Goal: Transaction & Acquisition: Purchase product/service

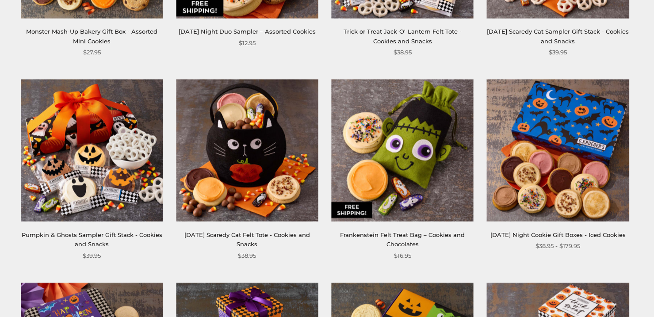
scroll to position [716, 0]
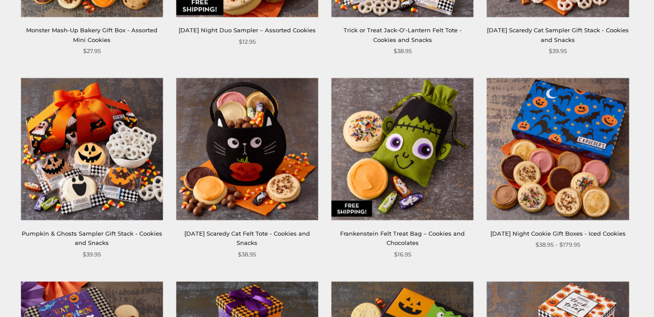
click at [439, 163] on img at bounding box center [402, 149] width 142 height 142
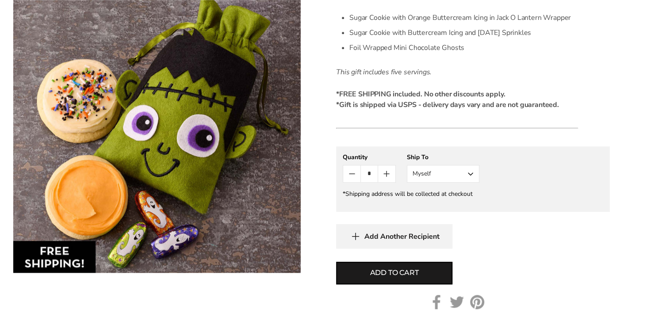
scroll to position [343, 0]
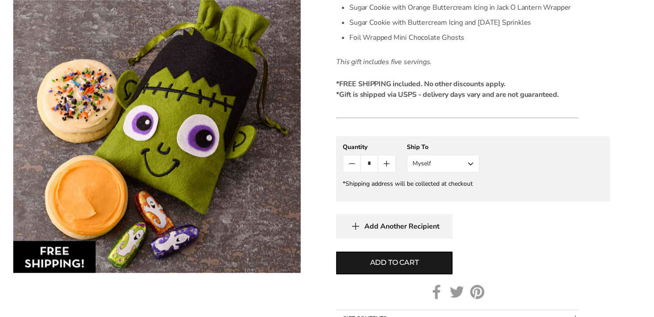
click at [388, 164] on icon "Count plus" at bounding box center [386, 164] width 5 height 0
type input "*"
click at [473, 162] on button "Myself" at bounding box center [443, 164] width 72 height 18
click at [461, 197] on button "Other Recipient" at bounding box center [443, 196] width 72 height 16
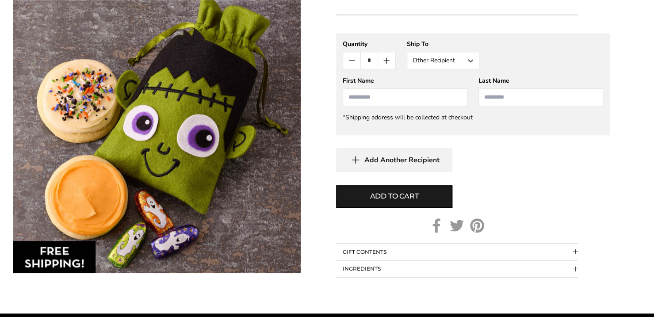
scroll to position [446, 0]
click at [410, 98] on input "First Name" at bounding box center [405, 97] width 125 height 18
type input "**********"
click at [513, 98] on input "Last Name" at bounding box center [540, 97] width 125 height 18
click at [115, 8] on img at bounding box center [156, 136] width 287 height 273
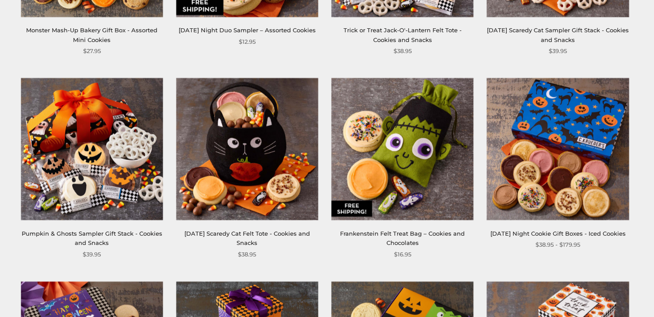
click at [420, 142] on img at bounding box center [402, 149] width 142 height 142
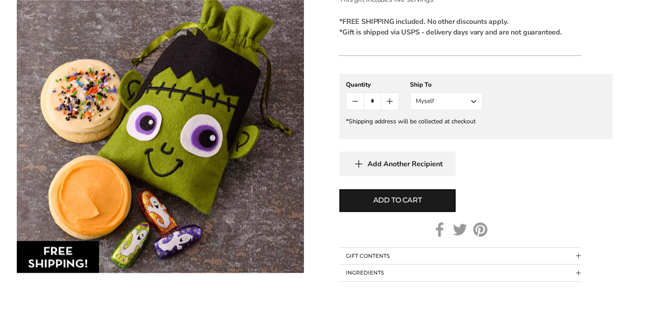
scroll to position [407, 0]
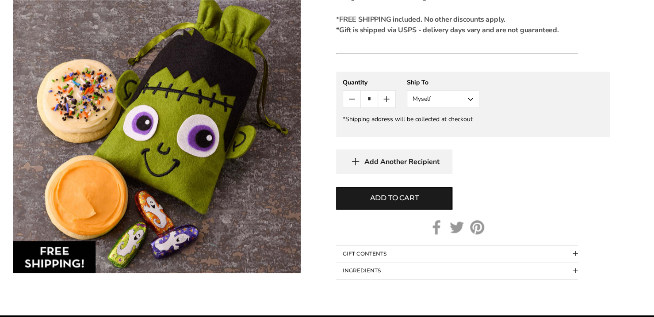
click at [476, 99] on button "Myself" at bounding box center [443, 99] width 72 height 18
click at [467, 132] on button "Other Recipient" at bounding box center [443, 132] width 72 height 16
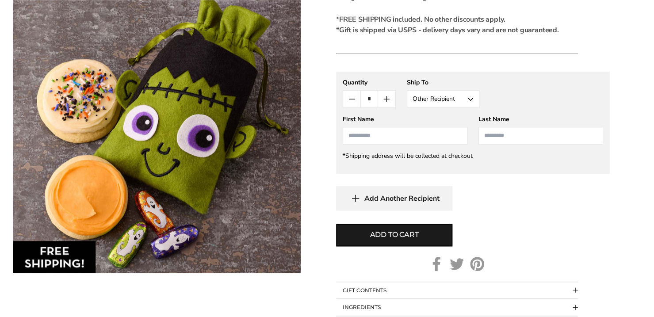
click at [392, 137] on input "First Name" at bounding box center [405, 136] width 125 height 18
type input "**********"
click at [535, 136] on input "Last Name" at bounding box center [540, 136] width 125 height 18
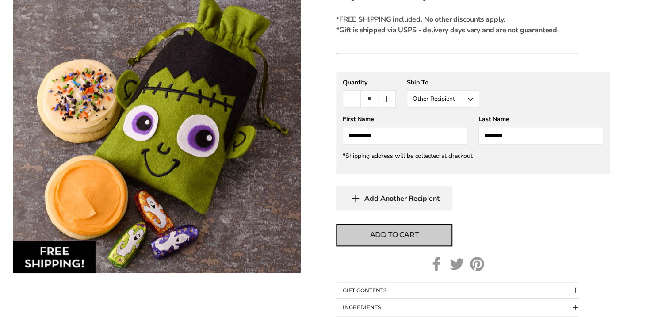
type input "********"
click at [412, 230] on span "Add to cart" at bounding box center [394, 234] width 49 height 11
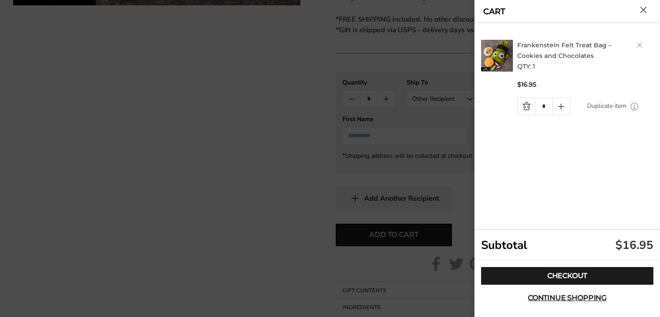
click at [561, 106] on icon "Quantity plus button" at bounding box center [561, 106] width 0 height 5
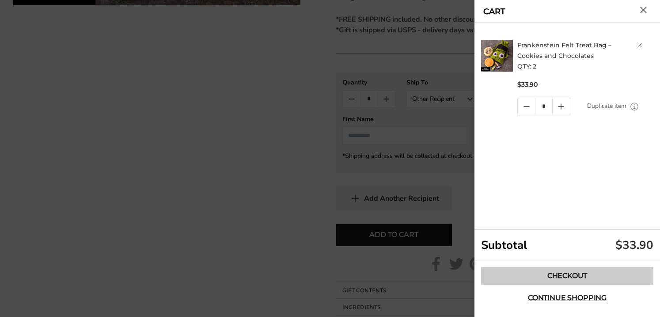
click at [602, 278] on link "Checkout" at bounding box center [567, 276] width 172 height 18
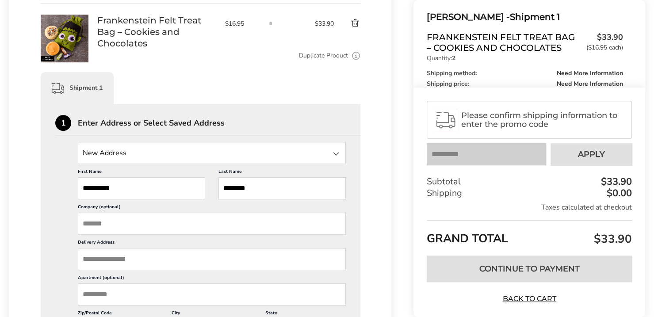
scroll to position [152, 0]
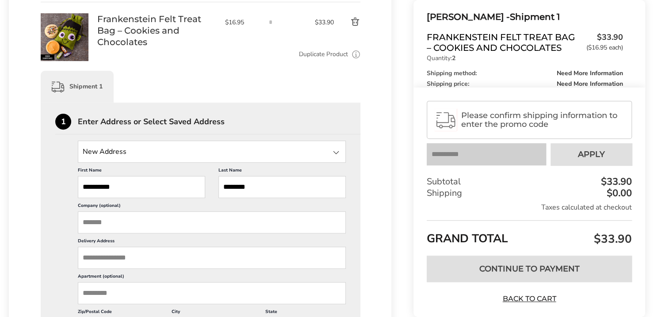
click at [88, 258] on input "Delivery Address" at bounding box center [212, 258] width 268 height 22
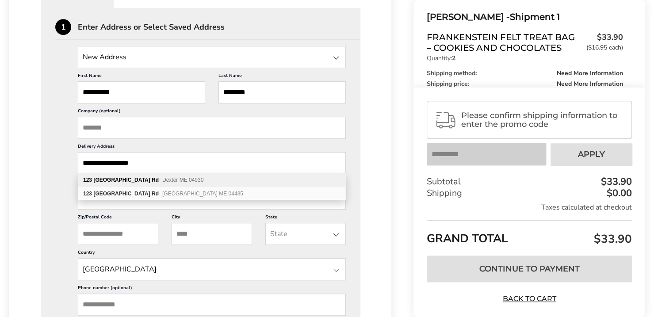
scroll to position [247, 0]
type input "**********"
click at [96, 234] on input "Zip/Postal Code" at bounding box center [118, 233] width 80 height 22
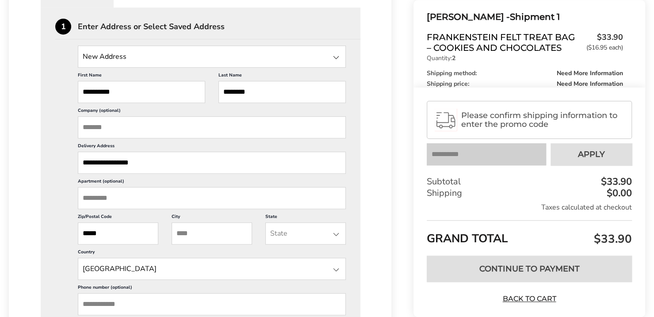
type input "*****"
click at [193, 233] on input "City" at bounding box center [212, 233] width 80 height 22
type input "**********"
click at [340, 233] on div at bounding box center [336, 234] width 11 height 11
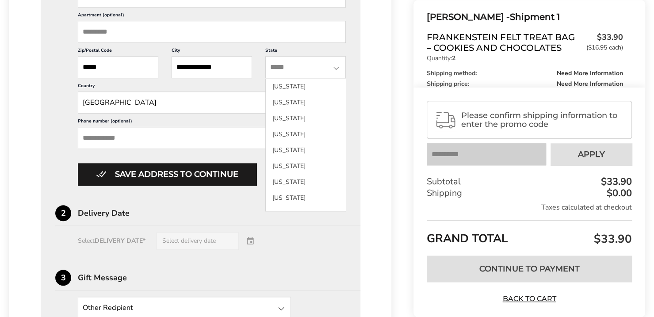
scroll to position [414, 0]
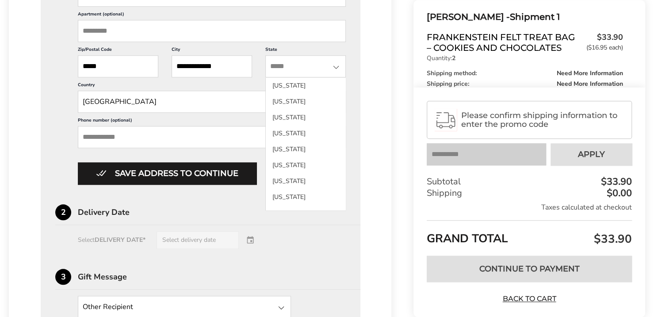
click at [347, 210] on div "Delivery Date" at bounding box center [219, 212] width 282 height 8
click at [348, 208] on div "Delivery Date" at bounding box center [219, 212] width 282 height 8
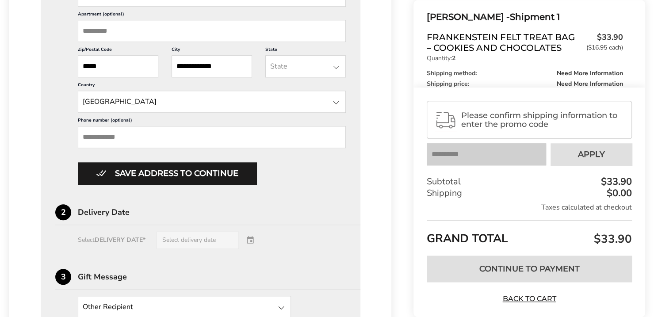
click at [349, 208] on div "Delivery Date" at bounding box center [219, 212] width 282 height 8
click at [340, 69] on div at bounding box center [336, 67] width 11 height 11
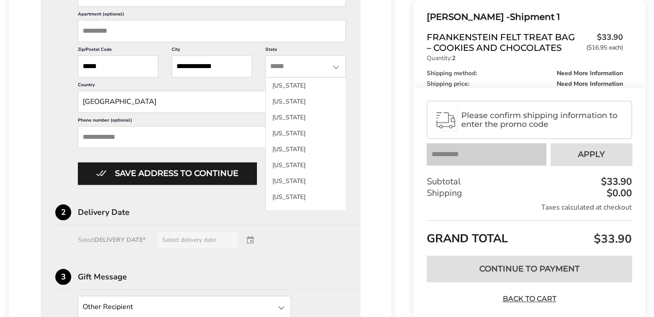
click at [345, 93] on ul "[US_STATE] [US_STATE] [US_STATE] [US_STATE] [US_STATE] [US_STATE] [US_STATE] [U…" at bounding box center [305, 144] width 80 height 133
click at [345, 100] on ul "[US_STATE] [US_STATE] [US_STATE] [US_STATE] [US_STATE] [US_STATE] [US_STATE] [U…" at bounding box center [305, 144] width 80 height 133
click at [330, 141] on li "[US_STATE]" at bounding box center [306, 149] width 80 height 16
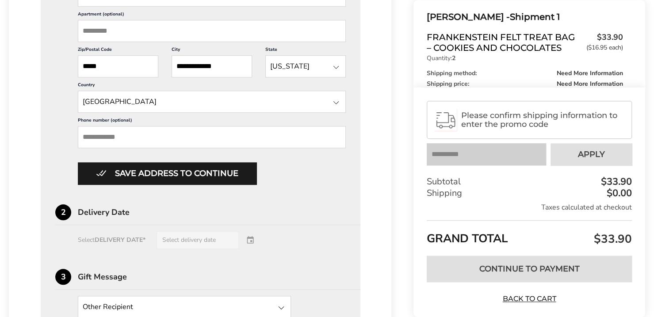
click at [343, 65] on input "State" at bounding box center [305, 66] width 80 height 22
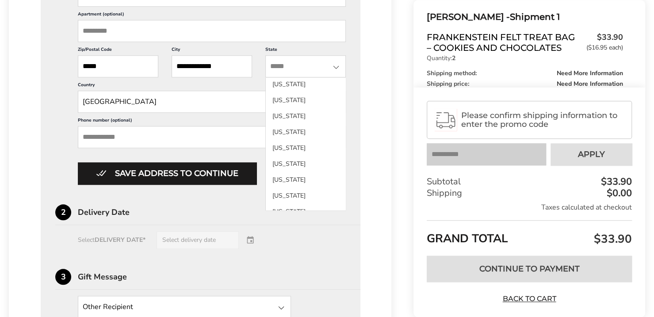
scroll to position [18, 0]
click at [347, 208] on div "Delivery Date" at bounding box center [219, 212] width 282 height 8
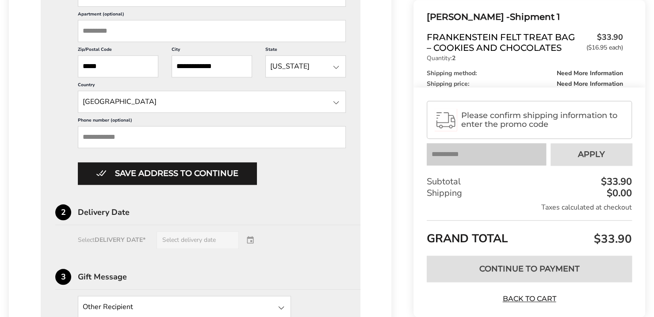
click at [340, 66] on div at bounding box center [336, 67] width 11 height 11
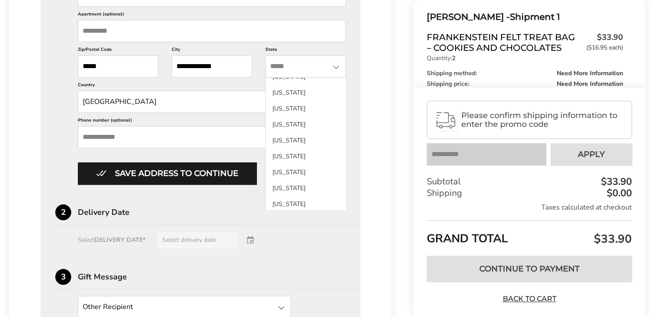
click at [348, 208] on div "Delivery Date" at bounding box center [219, 212] width 282 height 8
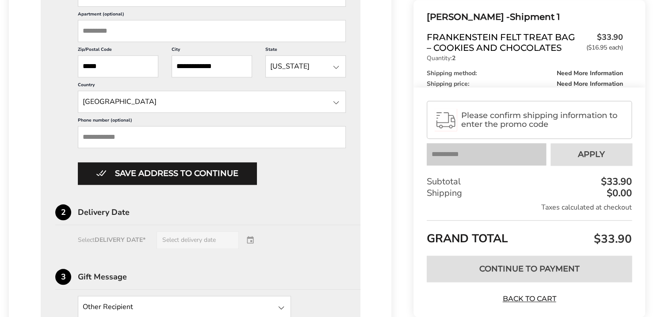
click at [343, 192] on div "**********" at bounding box center [200, 165] width 290 height 629
click at [341, 65] on input "State" at bounding box center [305, 66] width 80 height 22
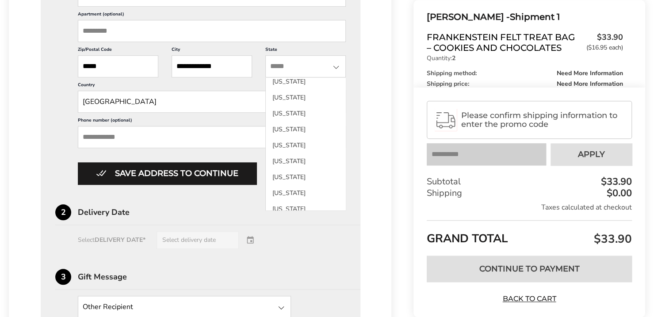
scroll to position [457, 0]
click at [301, 185] on li "[US_STATE]" at bounding box center [306, 192] width 80 height 16
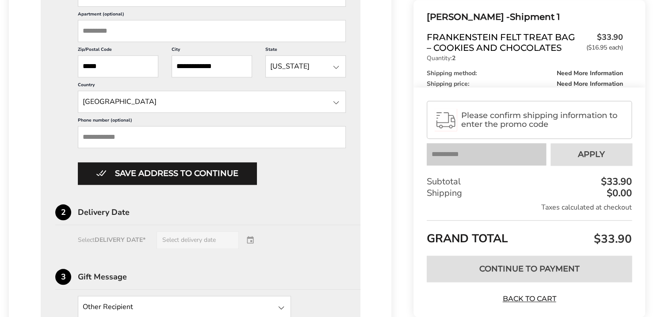
click at [118, 137] on input "Phone number (optional)" at bounding box center [212, 137] width 268 height 22
type input "**********"
click at [262, 244] on div "Select DELIVERY DATE* Select delivery date" at bounding box center [200, 240] width 290 height 18
click at [257, 237] on div "Select DELIVERY DATE* Select delivery date" at bounding box center [200, 240] width 290 height 18
click at [258, 239] on div "Select DELIVERY DATE* Select delivery date" at bounding box center [200, 240] width 290 height 18
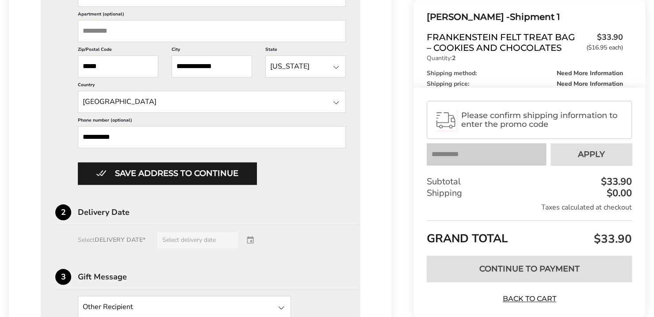
click at [215, 237] on div "Select DELIVERY DATE* Select delivery date" at bounding box center [200, 240] width 290 height 18
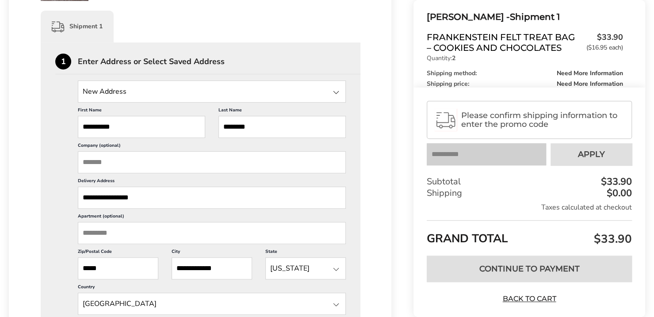
scroll to position [209, 0]
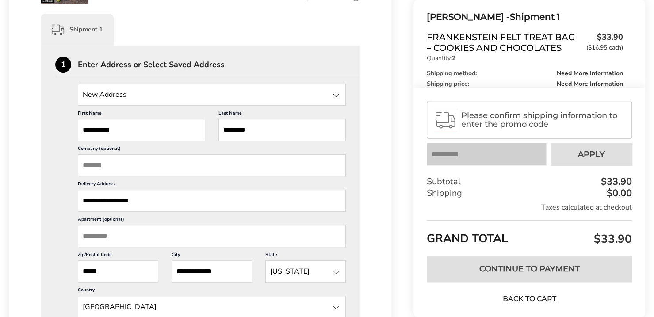
click at [339, 95] on div at bounding box center [336, 95] width 11 height 11
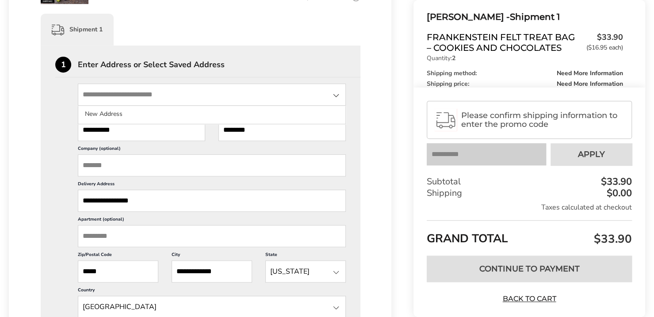
click at [164, 131] on input "**********" at bounding box center [141, 130] width 127 height 22
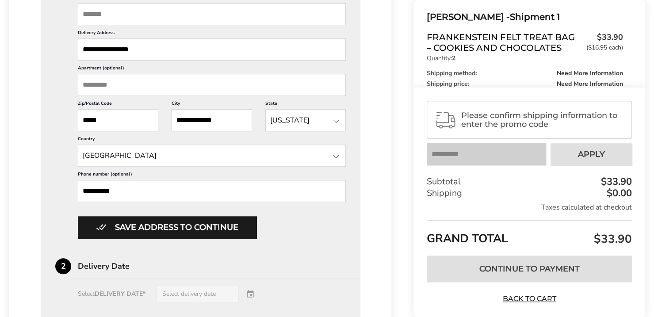
scroll to position [362, 0]
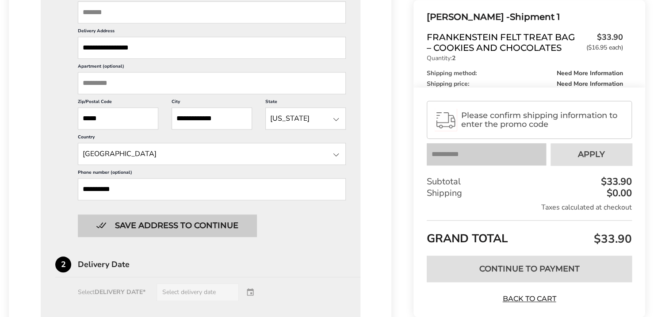
click at [214, 225] on button "Save address to continue" at bounding box center [167, 225] width 179 height 22
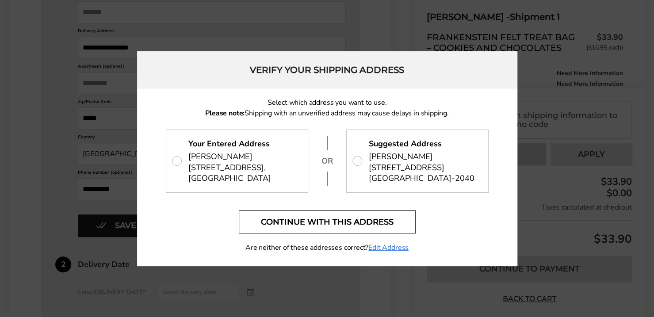
click at [377, 227] on button "Continue with this address" at bounding box center [327, 221] width 177 height 23
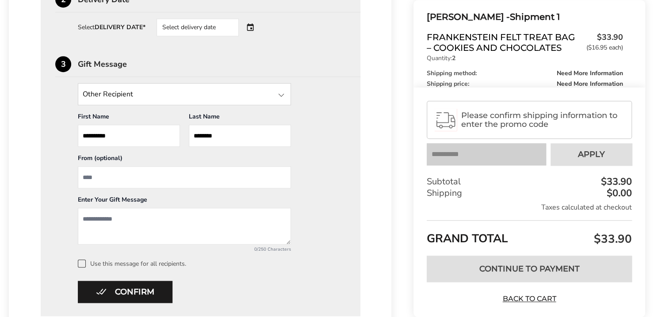
click at [165, 175] on input "From" at bounding box center [184, 177] width 213 height 22
type input "**********"
click at [145, 219] on textarea "Add a message" at bounding box center [184, 226] width 213 height 37
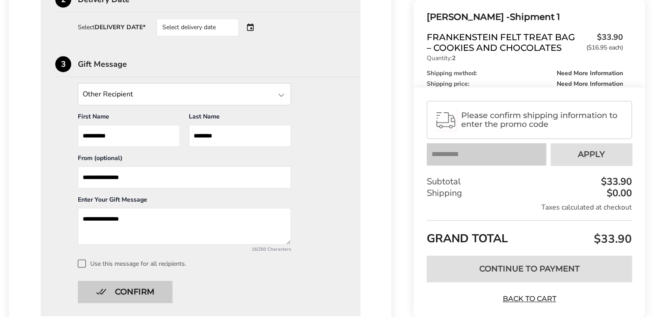
type textarea "**********"
click at [153, 290] on button "Confirm" at bounding box center [125, 292] width 95 height 22
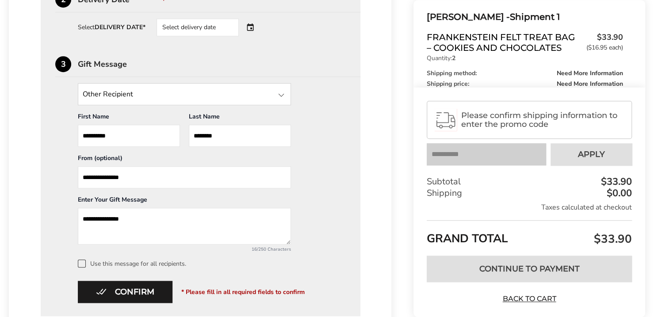
click at [83, 262] on span at bounding box center [82, 263] width 8 height 8
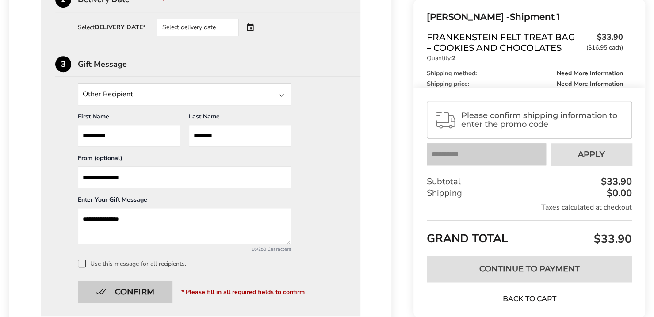
click at [155, 282] on button "Confirm" at bounding box center [125, 292] width 95 height 22
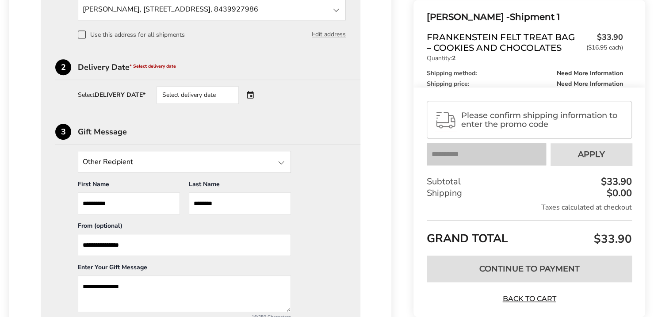
scroll to position [294, 0]
click at [256, 92] on div "Select delivery date" at bounding box center [209, 96] width 107 height 18
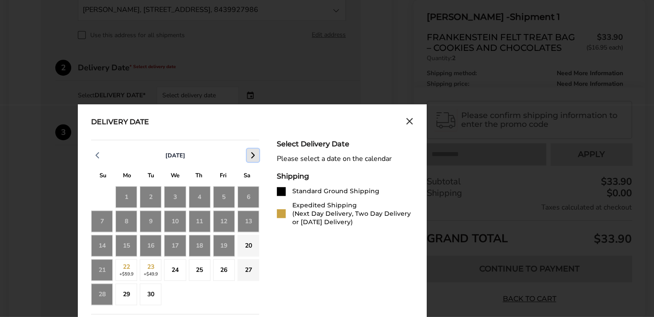
click at [253, 154] on icon "button" at bounding box center [253, 155] width 11 height 11
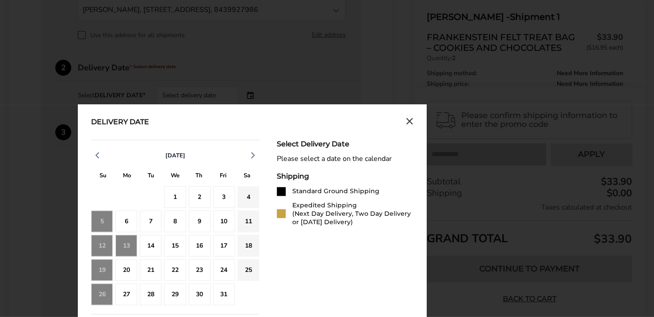
click at [230, 269] on div "24" at bounding box center [224, 270] width 22 height 22
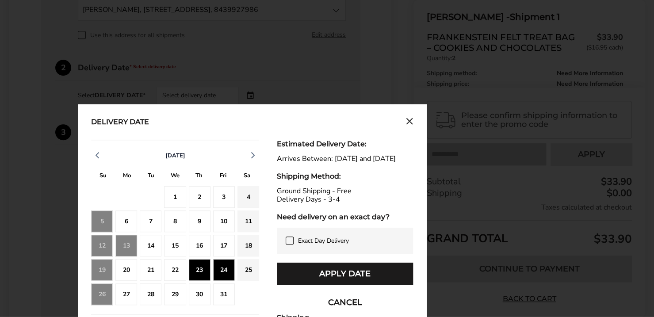
click at [200, 266] on div "23" at bounding box center [200, 270] width 22 height 22
click at [232, 266] on div "24" at bounding box center [224, 270] width 22 height 22
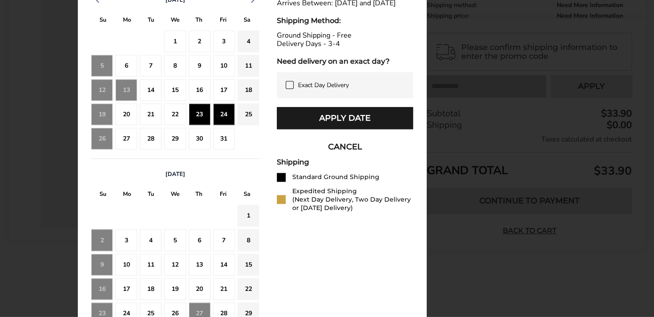
scroll to position [453, 0]
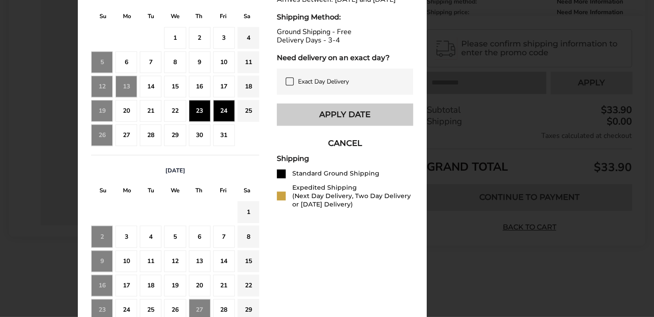
click at [377, 118] on button "Apply Date" at bounding box center [345, 114] width 136 height 22
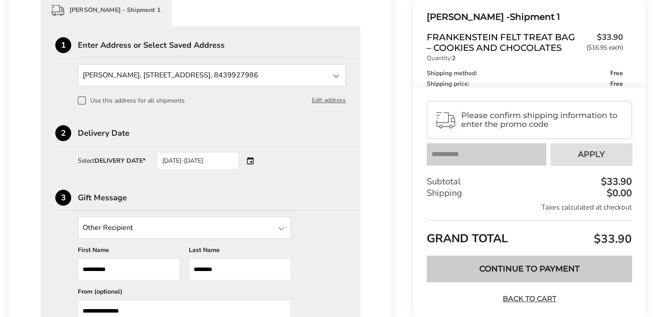
scroll to position [210, 0]
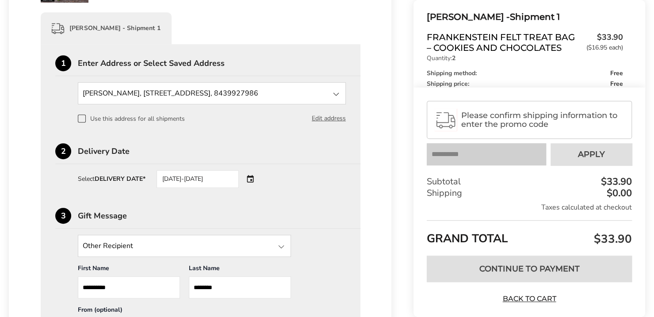
click at [84, 118] on span at bounding box center [82, 118] width 8 height 8
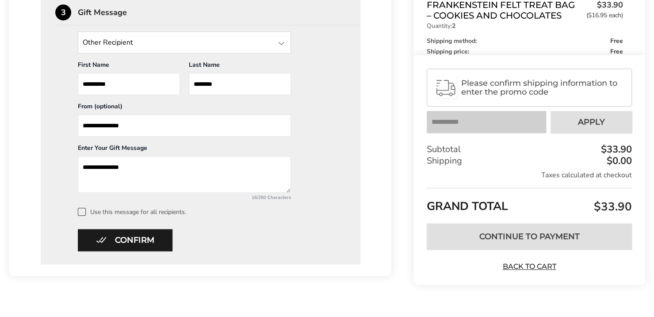
scroll to position [415, 0]
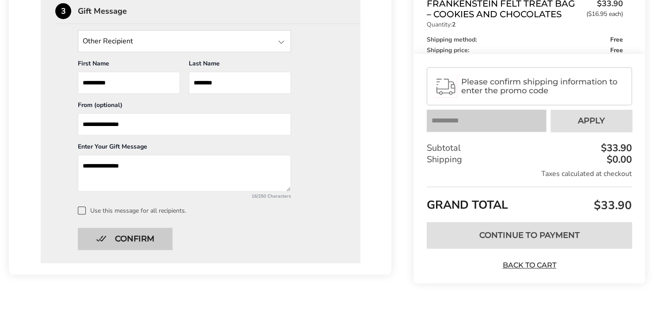
click at [150, 239] on button "Confirm" at bounding box center [125, 239] width 95 height 22
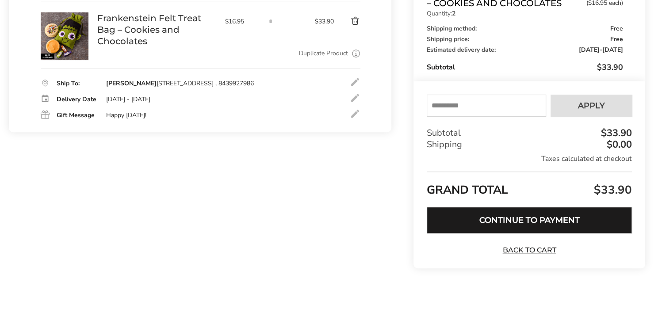
click at [562, 217] on button "Continue to Payment" at bounding box center [529, 220] width 205 height 27
